Goal: Check status: Check status

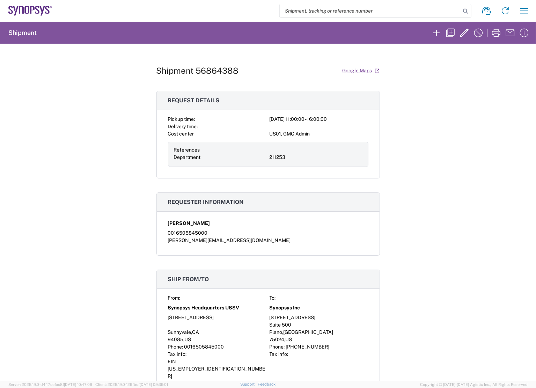
click at [450, 151] on div "Shipment 56864388 Google Maps Request details Pickup time: [DATE] 11:00:00 - 16…" at bounding box center [268, 212] width 536 height 337
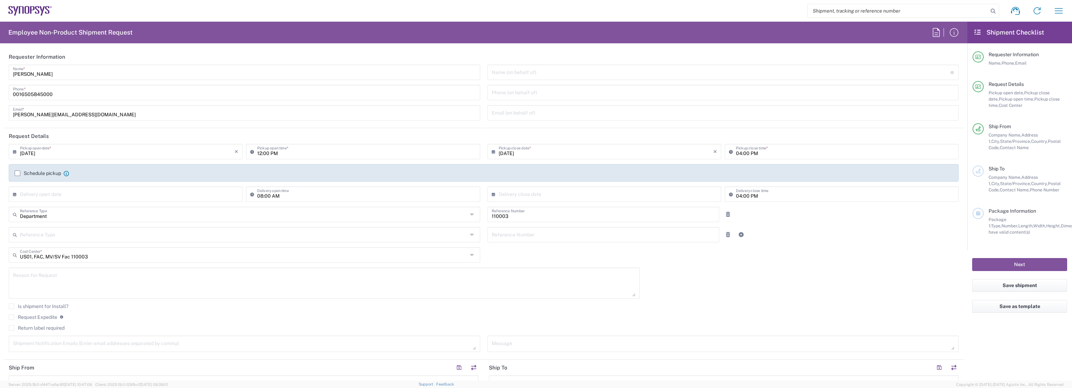
type input "Headquarters USSV"
click at [1060, 13] on icon "button" at bounding box center [1059, 10] width 8 height 5
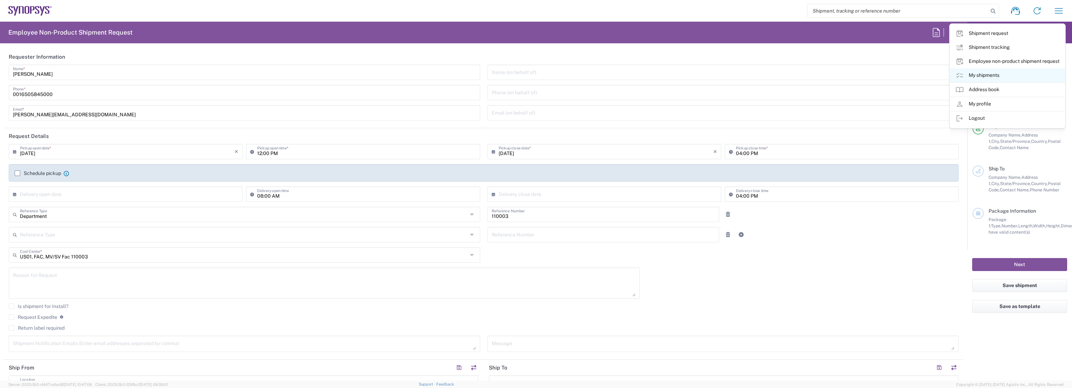
click at [998, 72] on link "My shipments" at bounding box center [1007, 75] width 115 height 14
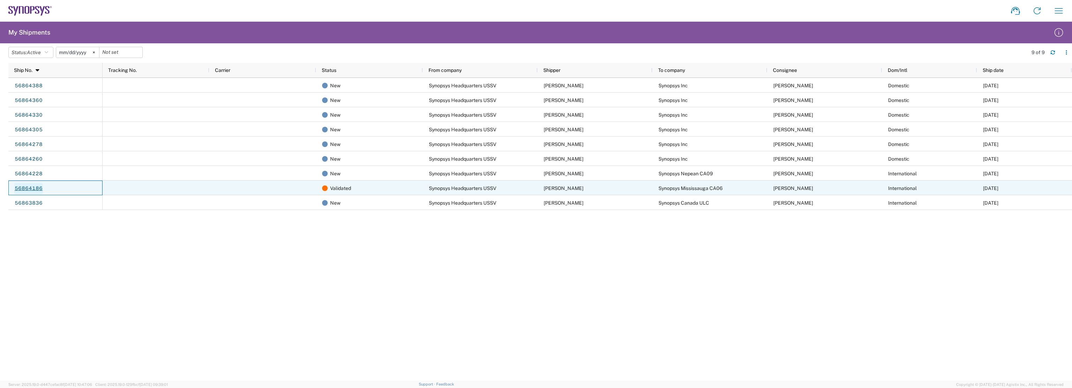
click at [37, 187] on link "56864186" at bounding box center [28, 188] width 29 height 11
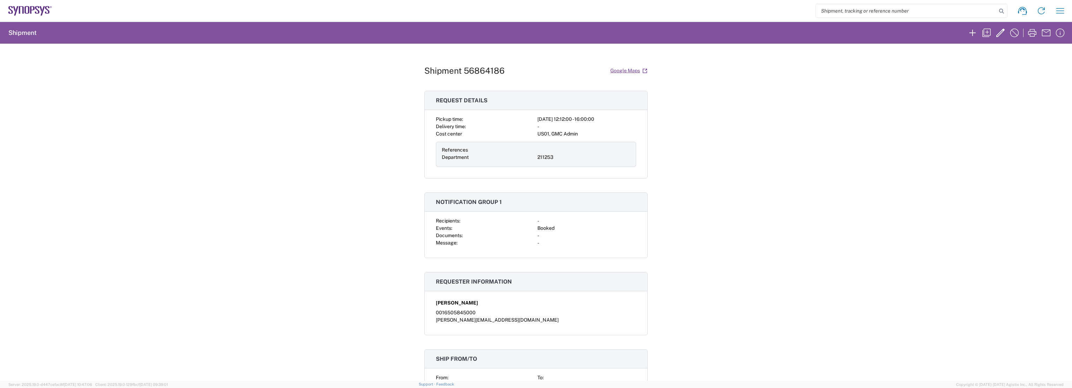
click at [731, 168] on div "Shipment 56864186 Google Maps Request details Pickup time: 2025-09-18 12:12:00 …" at bounding box center [536, 212] width 1072 height 337
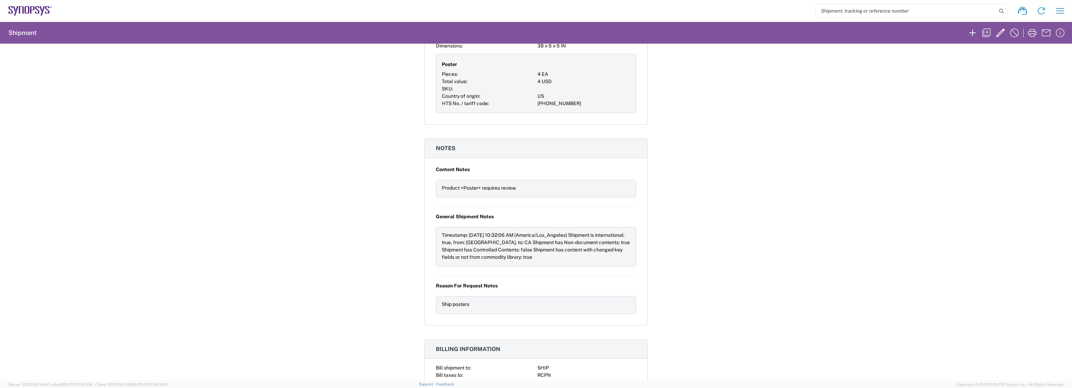
scroll to position [494, 0]
click at [662, 230] on div "Shipment 56864186 Google Maps Request details Pickup time: 2025-09-18 12:12:00 …" at bounding box center [536, 212] width 1072 height 337
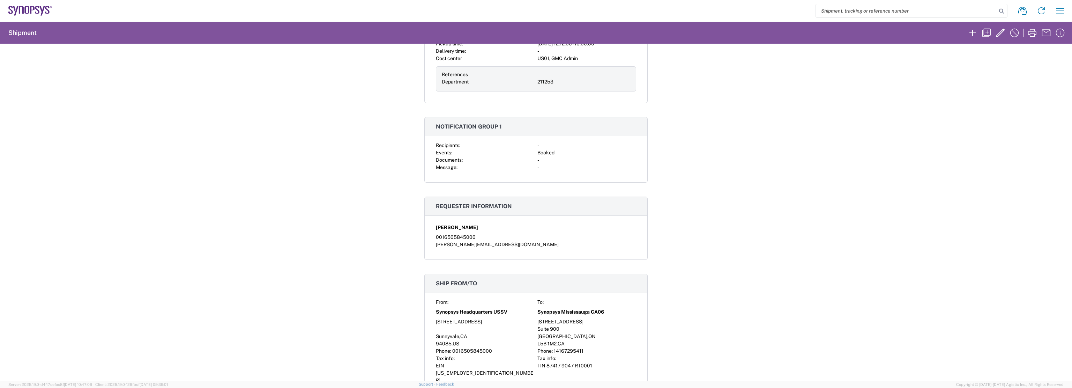
scroll to position [0, 0]
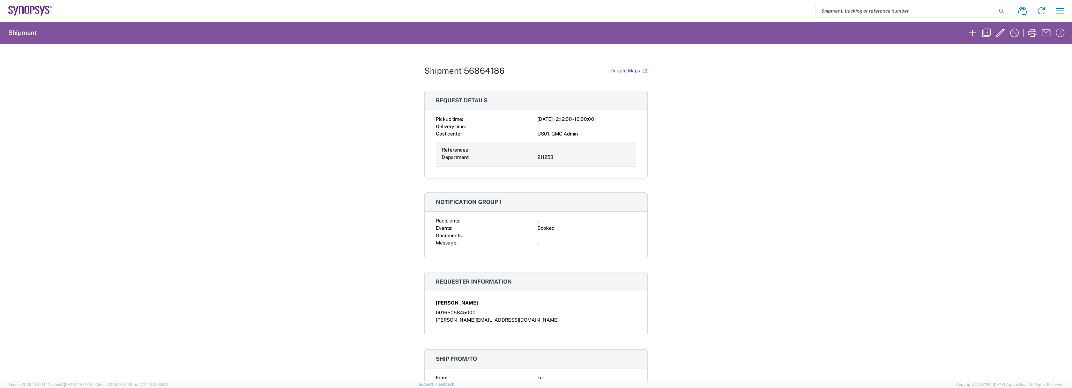
click at [674, 324] on div "Shipment 56864186 Google Maps Request details Pickup time: 2025-09-18 12:12:00 …" at bounding box center [536, 212] width 1072 height 337
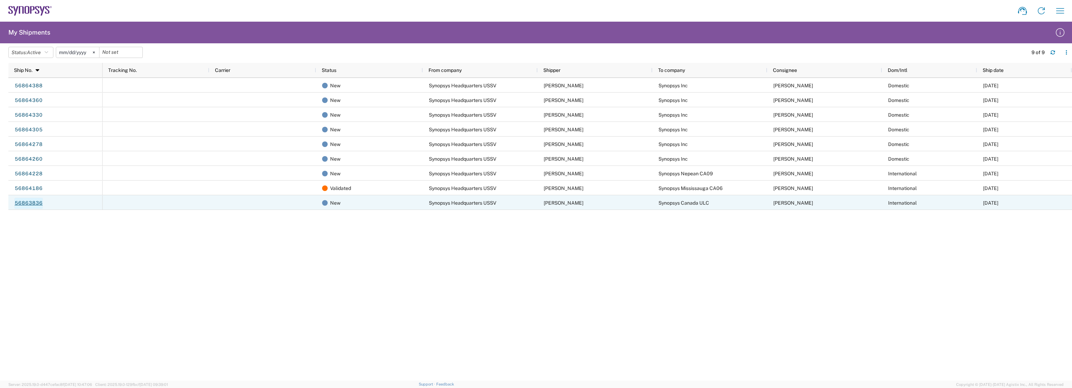
click at [28, 202] on link "56863836" at bounding box center [28, 203] width 29 height 11
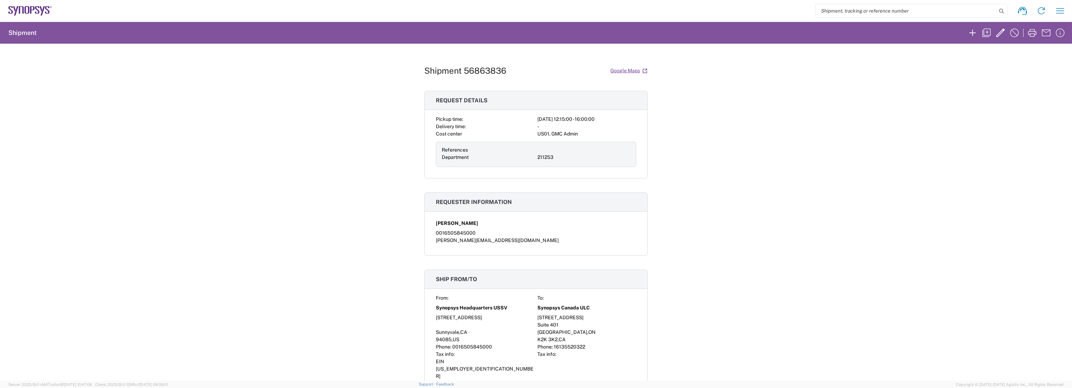
click at [801, 183] on div "Shipment 56863836 Google Maps Request details Pickup time: 2025-09-18 12:15:00 …" at bounding box center [536, 212] width 1072 height 337
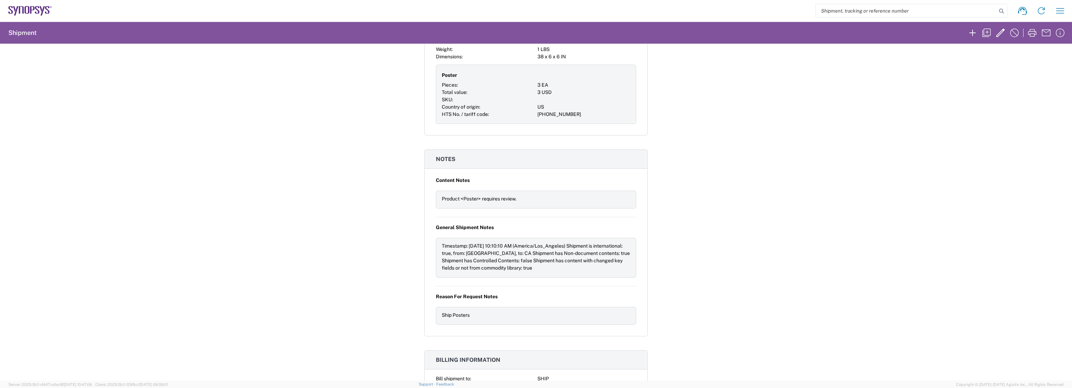
scroll to position [415, 0]
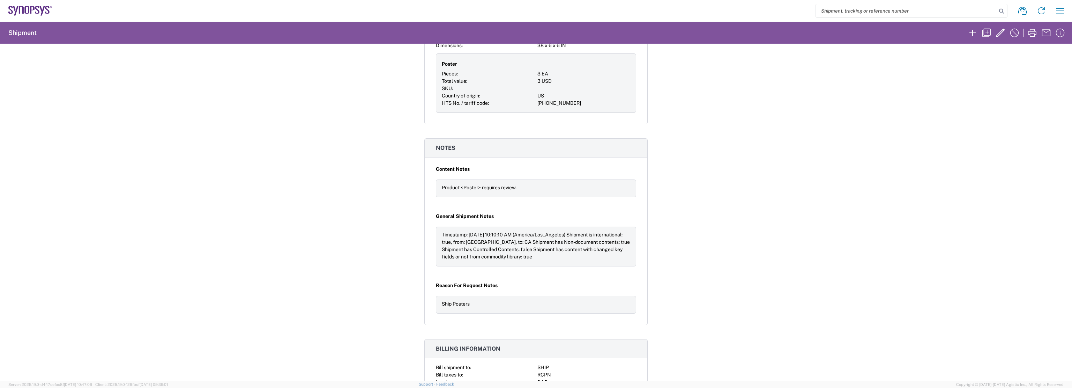
click at [704, 227] on div "Shipment 56863836 Google Maps Request details Pickup time: 2025-09-18 12:15:00 …" at bounding box center [536, 212] width 1072 height 337
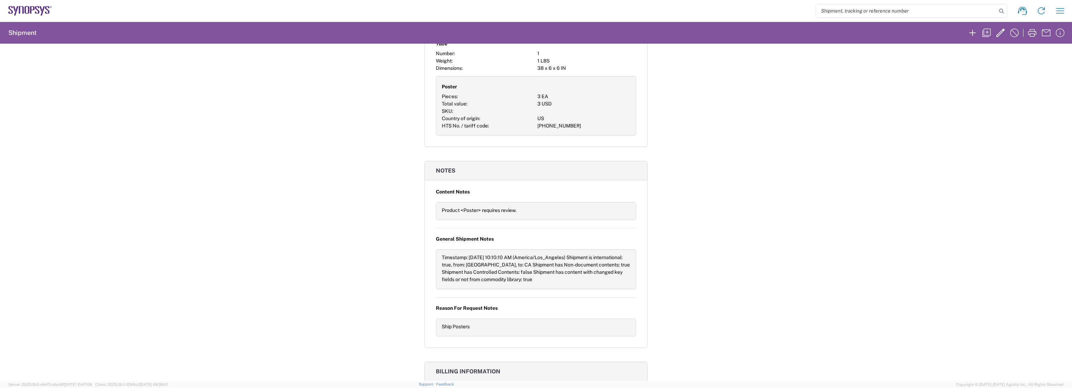
scroll to position [380, 0]
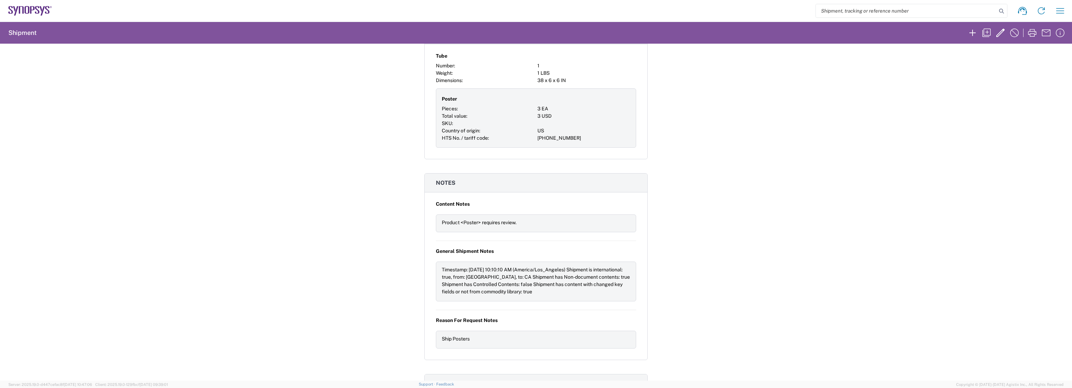
click at [306, 199] on div "Shipment 56863836 Google Maps Request details Pickup time: 2025-09-18 12:15:00 …" at bounding box center [536, 212] width 1072 height 337
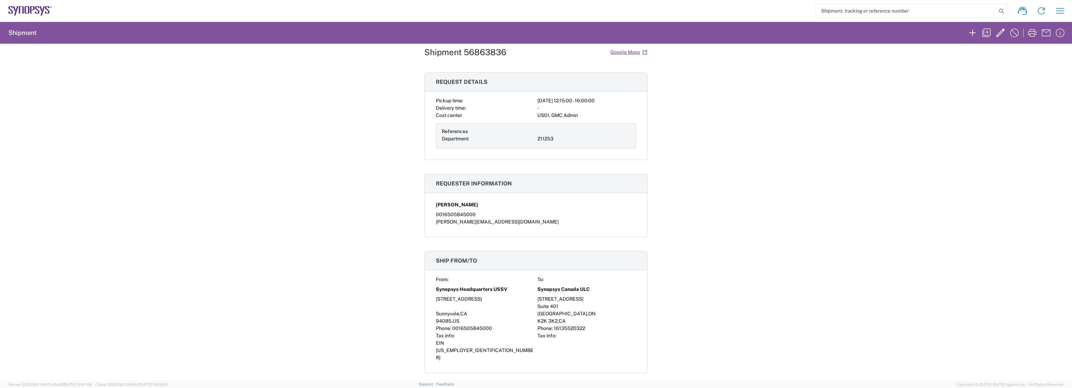
scroll to position [35, 0]
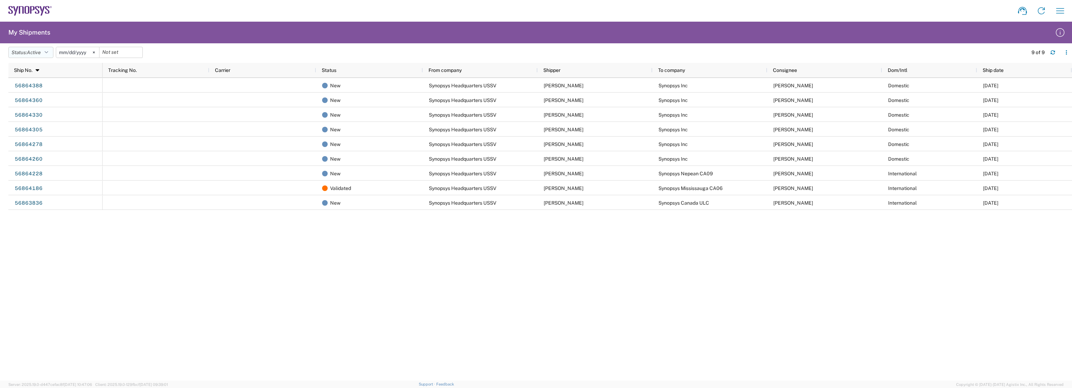
click at [46, 51] on icon "button" at bounding box center [46, 52] width 3 height 5
click at [39, 86] on span "All" at bounding box center [49, 89] width 81 height 11
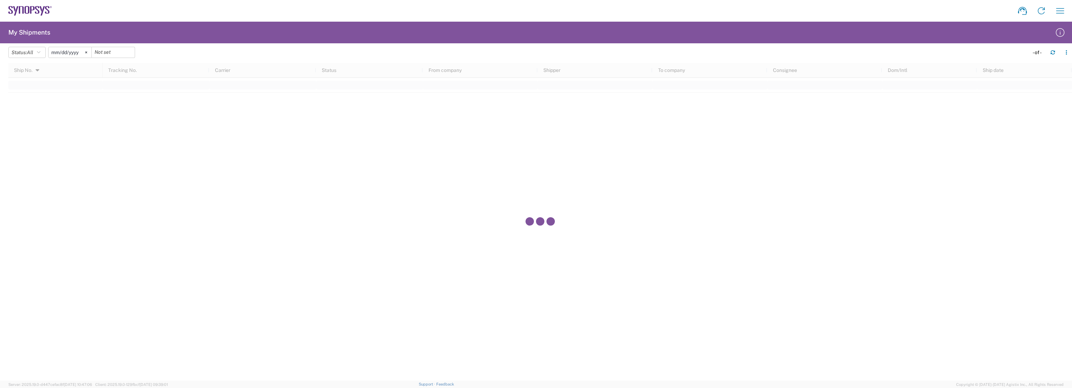
click at [174, 51] on agx-table-filter-chips "Status: All Active All Approved Booked Canceled Delivered Denied New On Hold Pe…" at bounding box center [516, 55] width 1017 height 16
click at [74, 51] on input "[DATE]" at bounding box center [70, 52] width 43 height 10
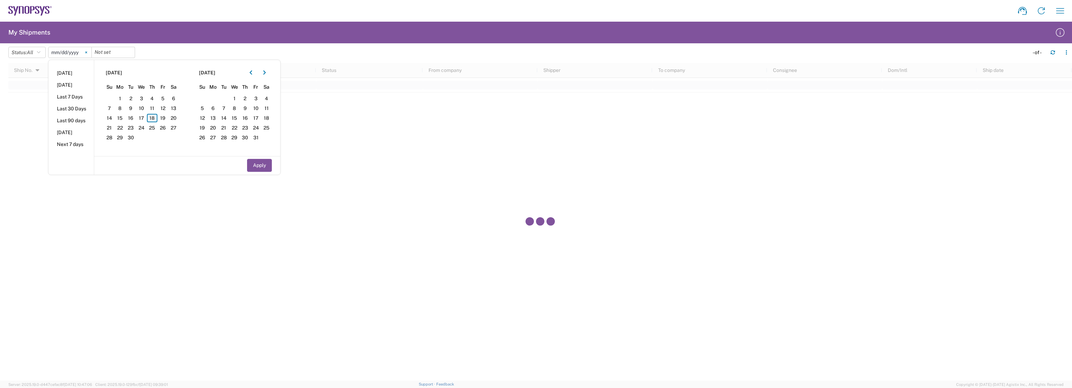
click at [90, 52] on svg-icon at bounding box center [86, 52] width 10 height 10
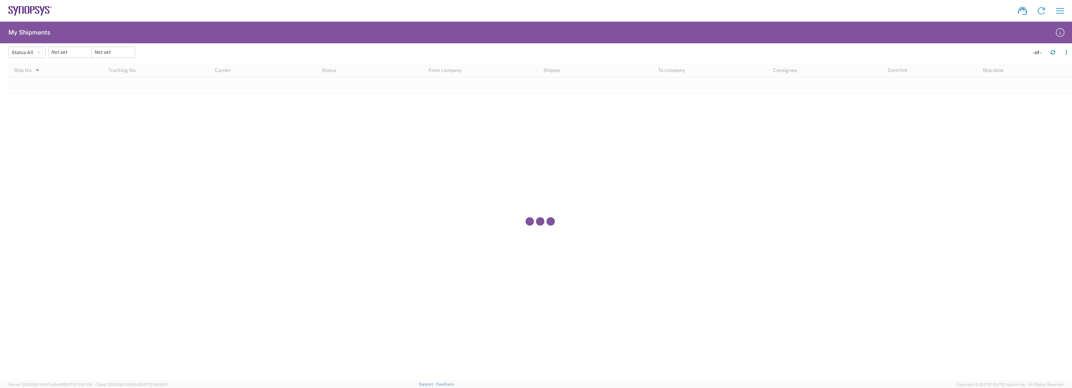
click at [178, 52] on agx-table-filter-chips "Status: All Active All Approved Booked Canceled Delivered Denied New On Hold Pe…" at bounding box center [516, 55] width 1017 height 16
click at [40, 53] on icon "button" at bounding box center [38, 52] width 3 height 5
click at [38, 81] on span "Active" at bounding box center [49, 78] width 81 height 11
click at [202, 56] on agx-table-filter-chips "Status: Active Active All Approved Booked Canceled Delivered Denied New On Hold…" at bounding box center [516, 55] width 1017 height 16
click at [1060, 12] on icon "button" at bounding box center [1060, 10] width 11 height 11
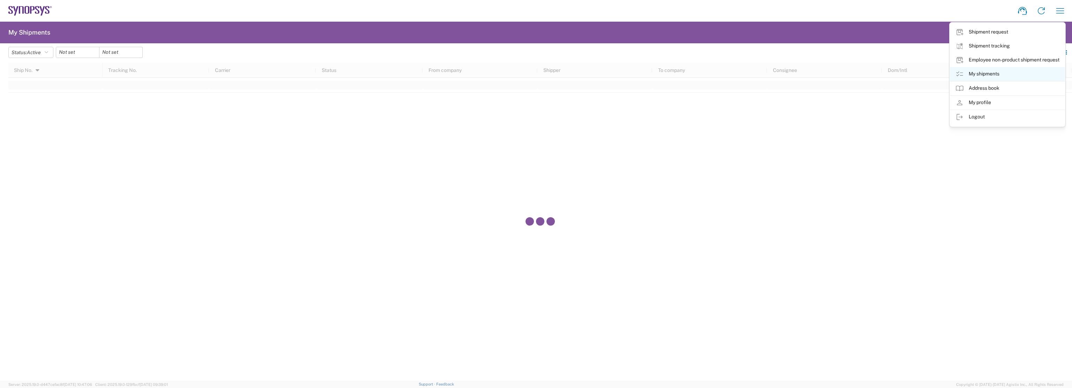
click at [1008, 71] on link "My shipments" at bounding box center [1007, 74] width 115 height 14
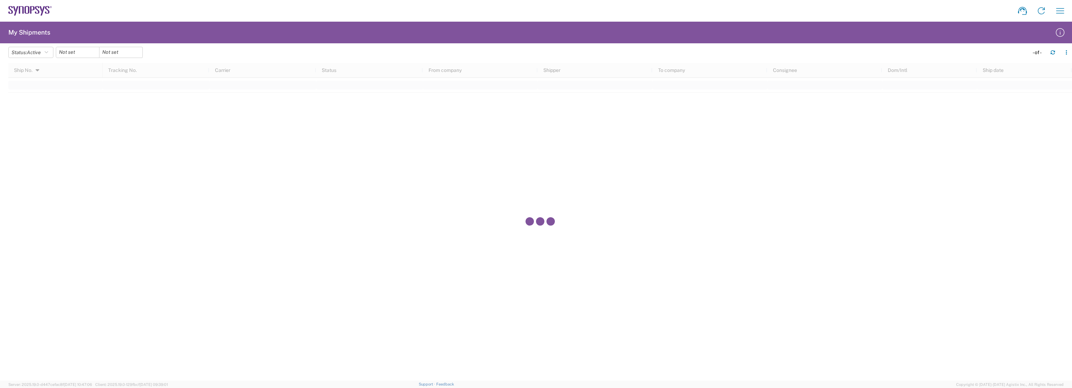
click at [138, 18] on div "Shipment request Shipment tracking Employee non-product shipment request My shi…" at bounding box center [561, 10] width 1018 height 17
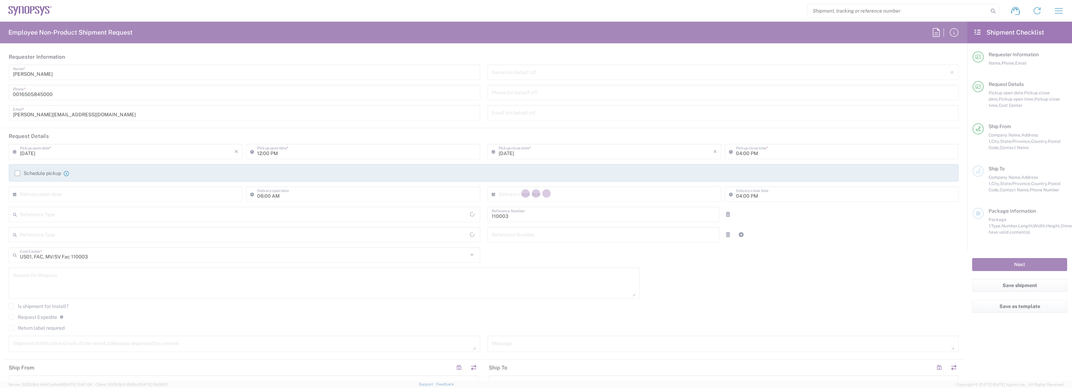
type input "Department"
type input "[US_STATE]"
type input "[GEOGRAPHIC_DATA]"
type input "Delivered at Place"
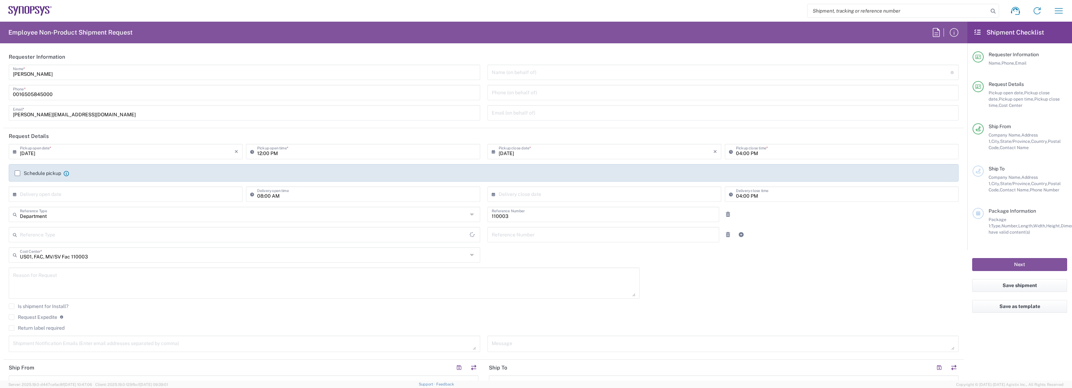
type input "[GEOGRAPHIC_DATA]"
click at [1061, 13] on icon "button" at bounding box center [1059, 10] width 8 height 5
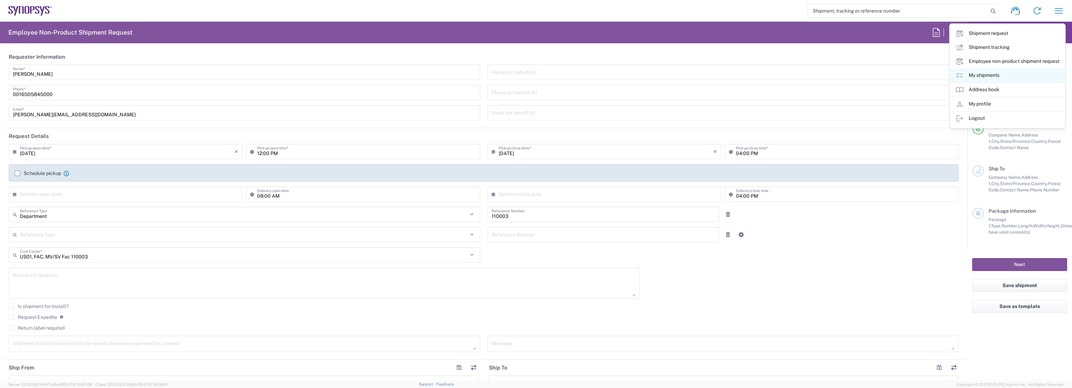
click at [999, 72] on link "My shipments" at bounding box center [1007, 75] width 115 height 14
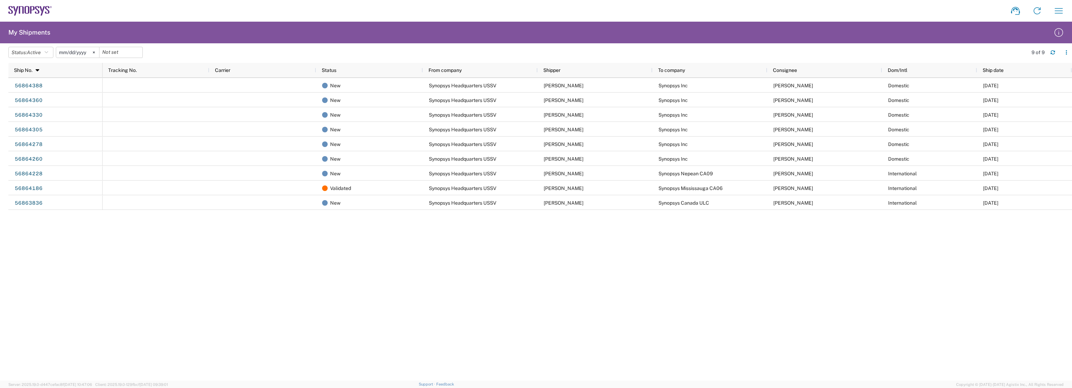
click at [985, 250] on div "New Synopsys Headquarters USSV [PERSON_NAME] Synopsys Inc [PERSON_NAME] Domesti…" at bounding box center [588, 229] width 970 height 303
